Goal: Task Accomplishment & Management: Use online tool/utility

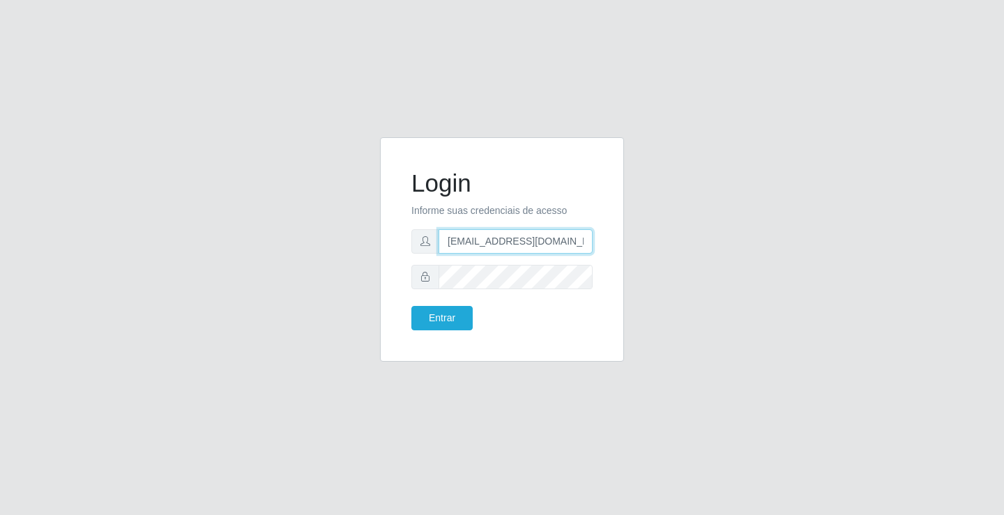
click at [588, 240] on input "[EMAIL_ADDRESS][DOMAIN_NAME]" at bounding box center [516, 241] width 154 height 24
type input "a"
type input "[EMAIL_ADDRESS][DOMAIN_NAME]"
click at [411, 306] on button "Entrar" at bounding box center [441, 318] width 61 height 24
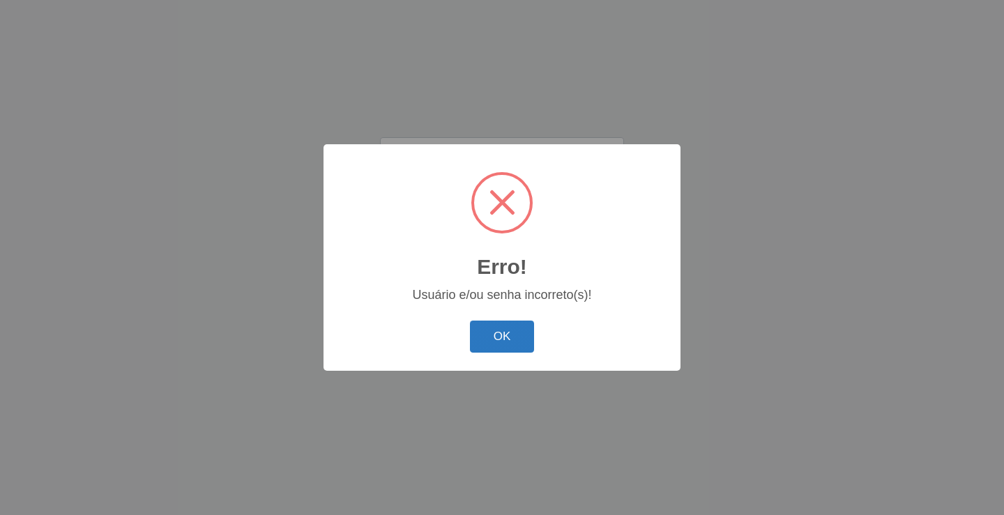
click at [508, 335] on button "OK" at bounding box center [502, 337] width 65 height 33
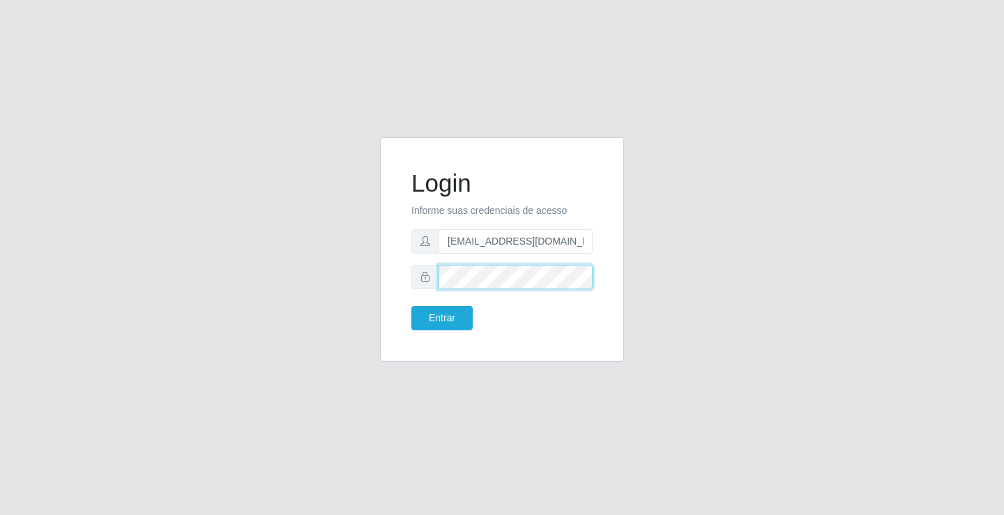
click at [411, 306] on button "Entrar" at bounding box center [441, 318] width 61 height 24
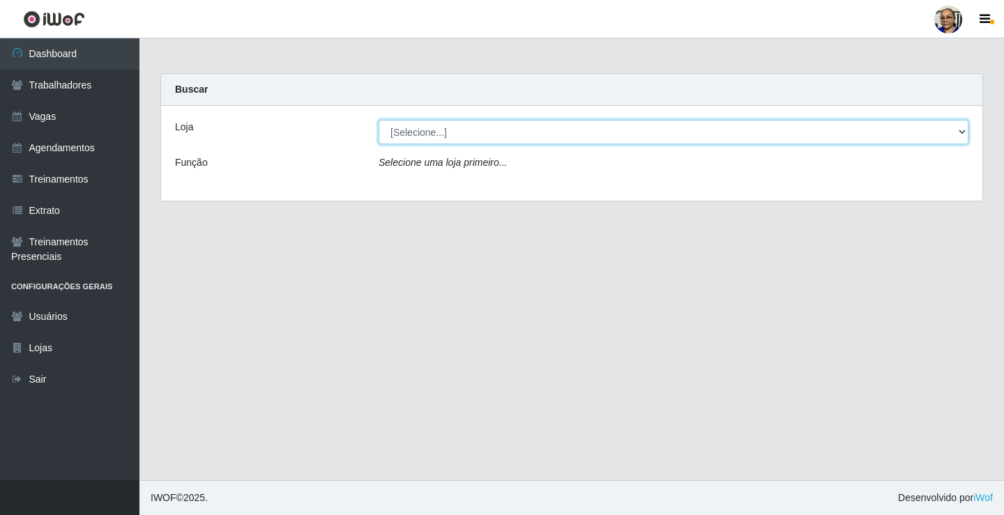
click at [961, 134] on select "[Selecione...] Mercadinho [GEOGRAPHIC_DATA]" at bounding box center [674, 132] width 590 height 24
select select "345"
click at [379, 120] on select "[Selecione...] Mercadinho [GEOGRAPHIC_DATA]" at bounding box center [674, 132] width 590 height 24
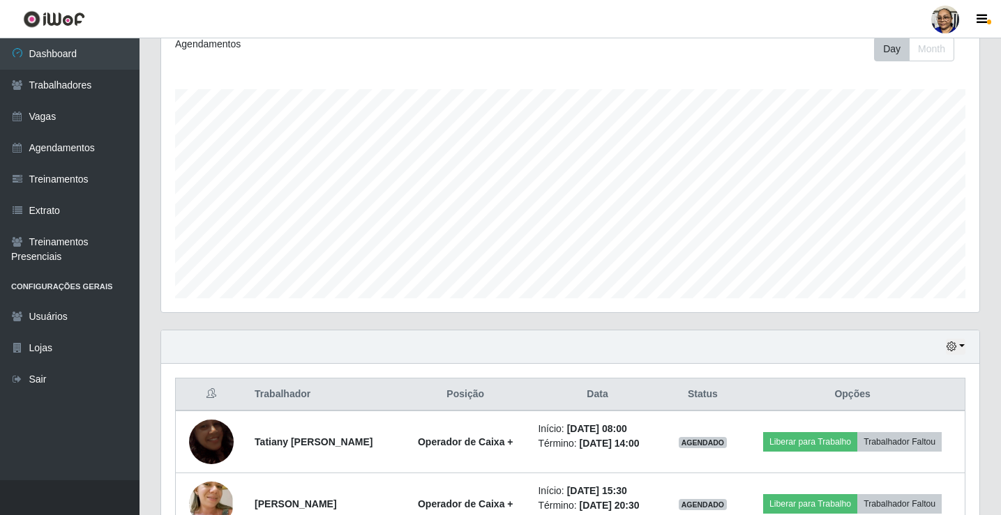
scroll to position [287, 0]
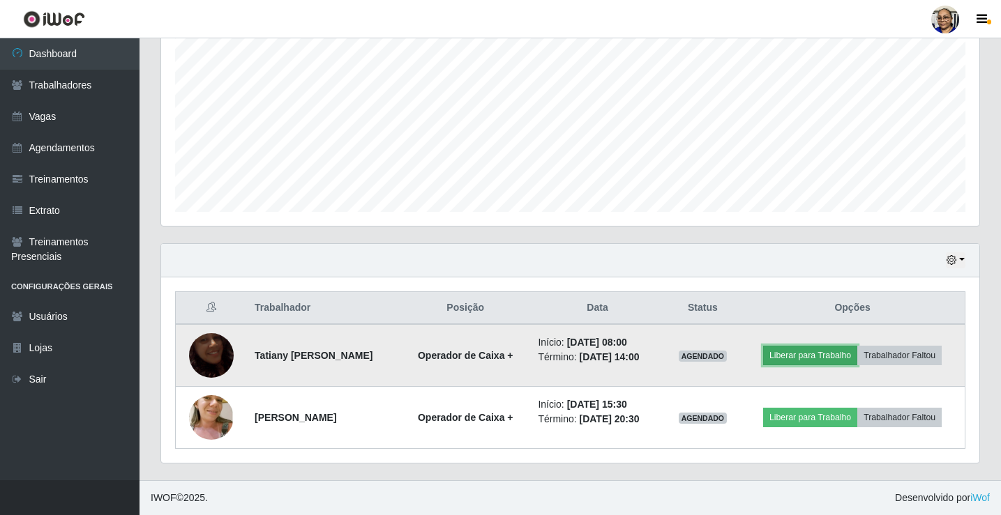
click at [825, 360] on button "Liberar para Trabalho" at bounding box center [810, 356] width 94 height 20
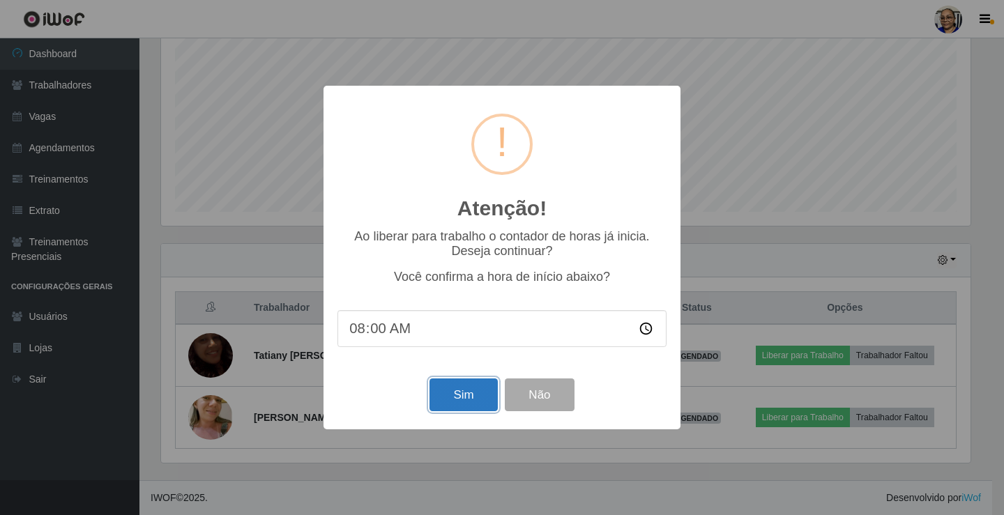
click at [461, 395] on button "Sim" at bounding box center [464, 395] width 68 height 33
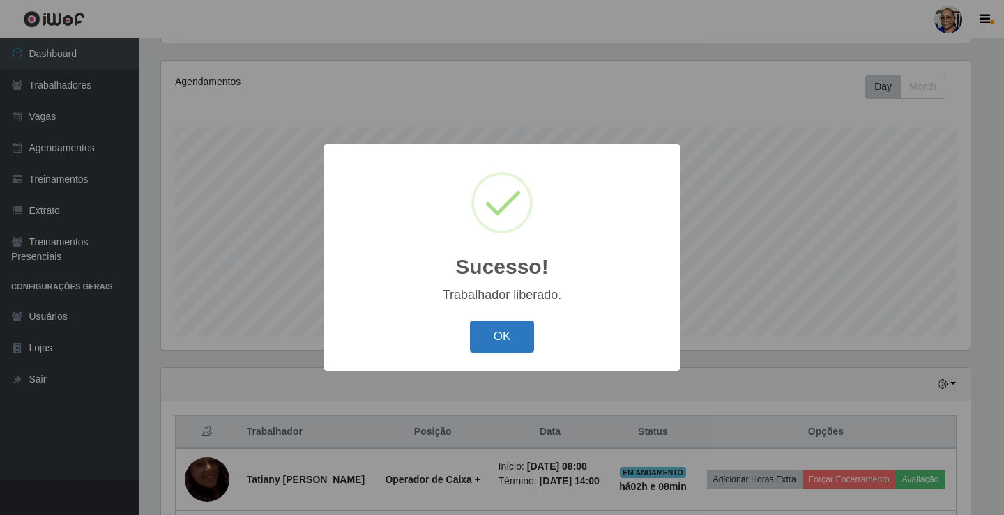
click at [509, 331] on button "OK" at bounding box center [502, 337] width 65 height 33
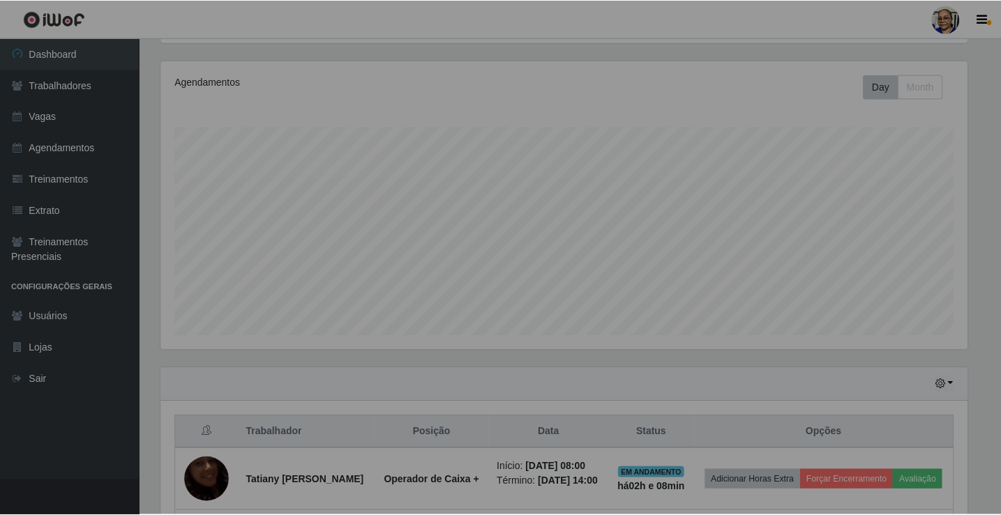
scroll to position [289, 818]
